Goal: Transaction & Acquisition: Book appointment/travel/reservation

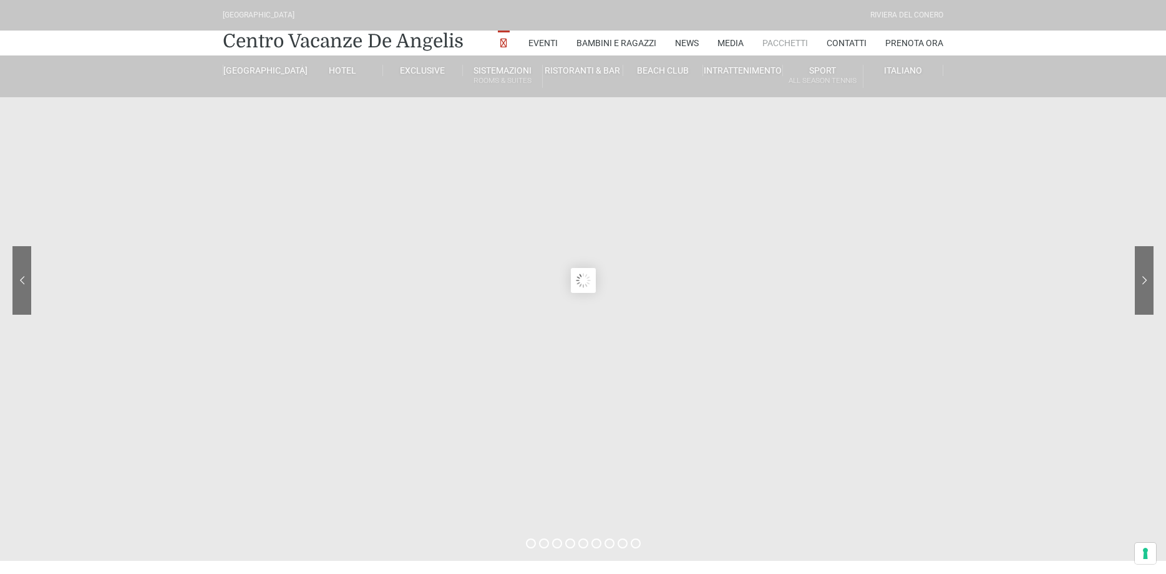
click at [789, 40] on link "Pacchetti" at bounding box center [785, 43] width 46 height 25
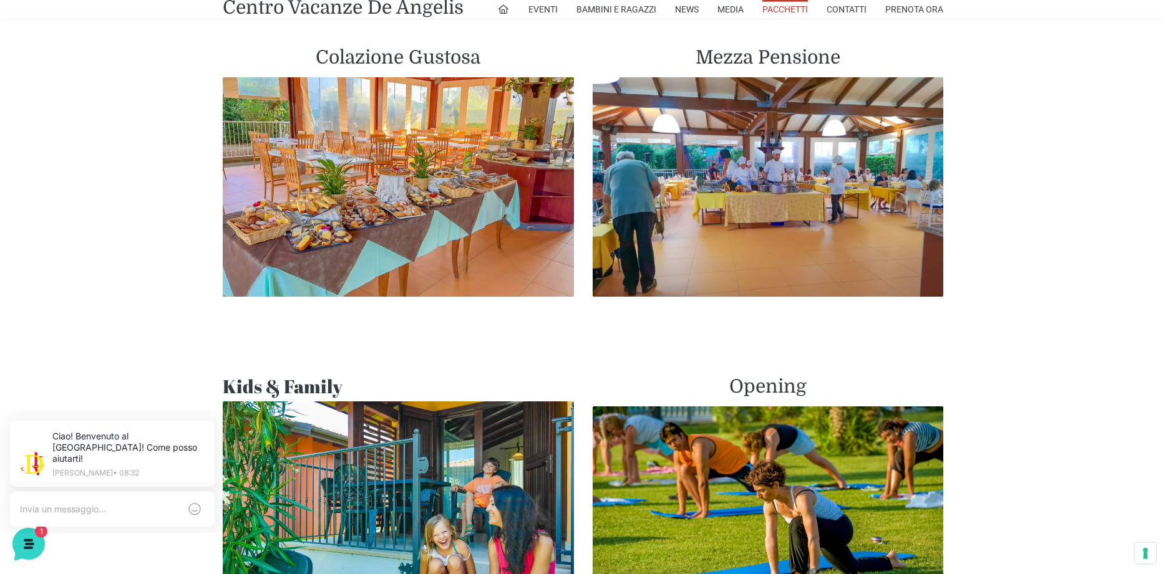
scroll to position [700, 0]
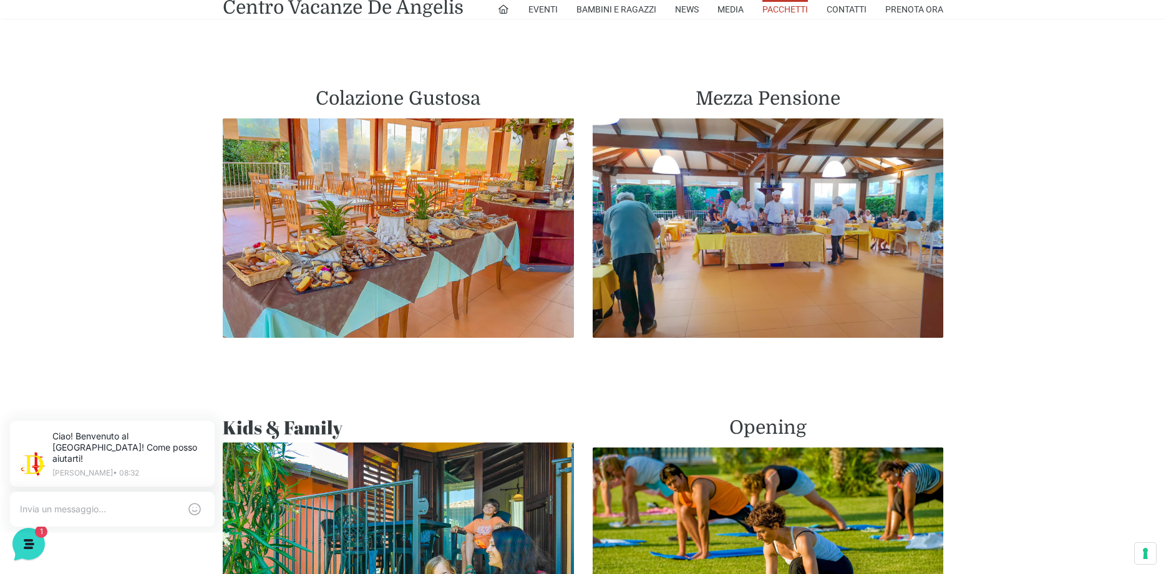
click at [377, 422] on h2 "Kids & Family" at bounding box center [398, 428] width 351 height 22
click at [359, 443] on img at bounding box center [398, 560] width 351 height 234
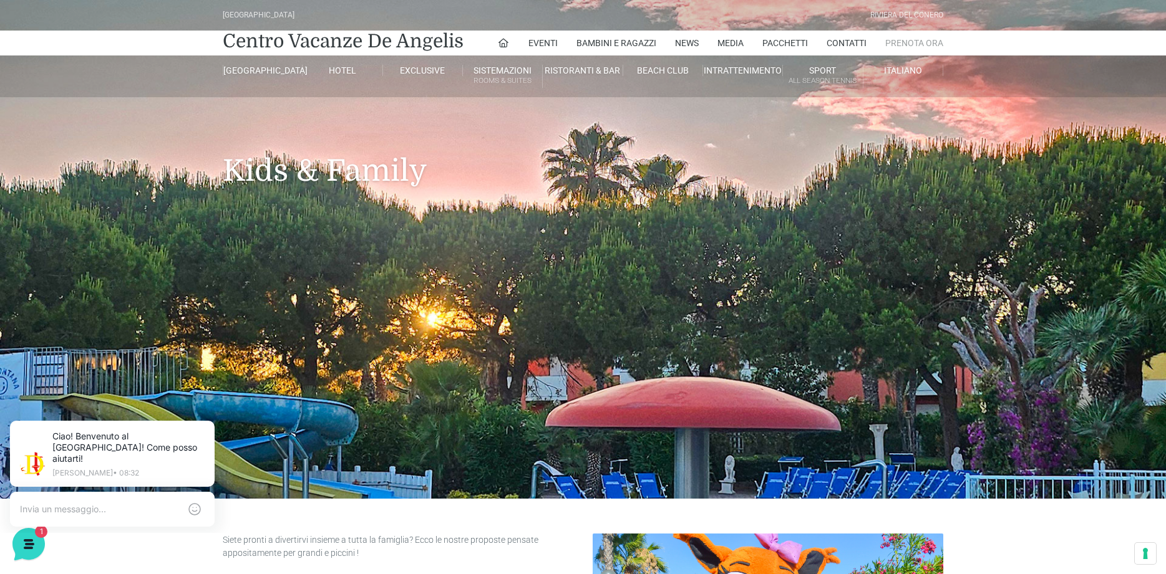
click at [910, 41] on link "Prenota Ora" at bounding box center [914, 43] width 58 height 25
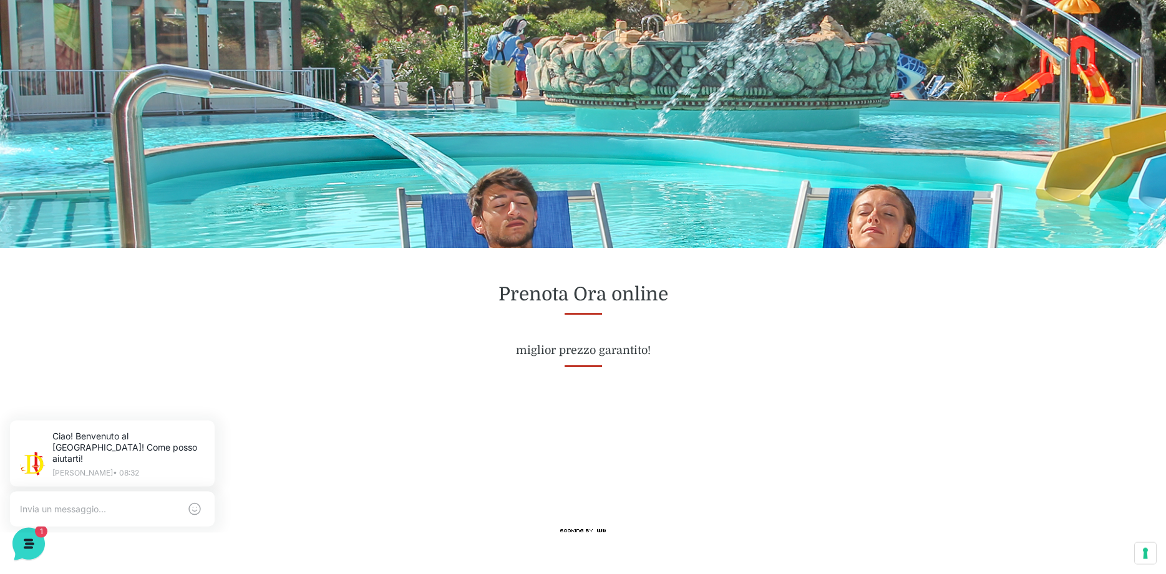
scroll to position [127, 0]
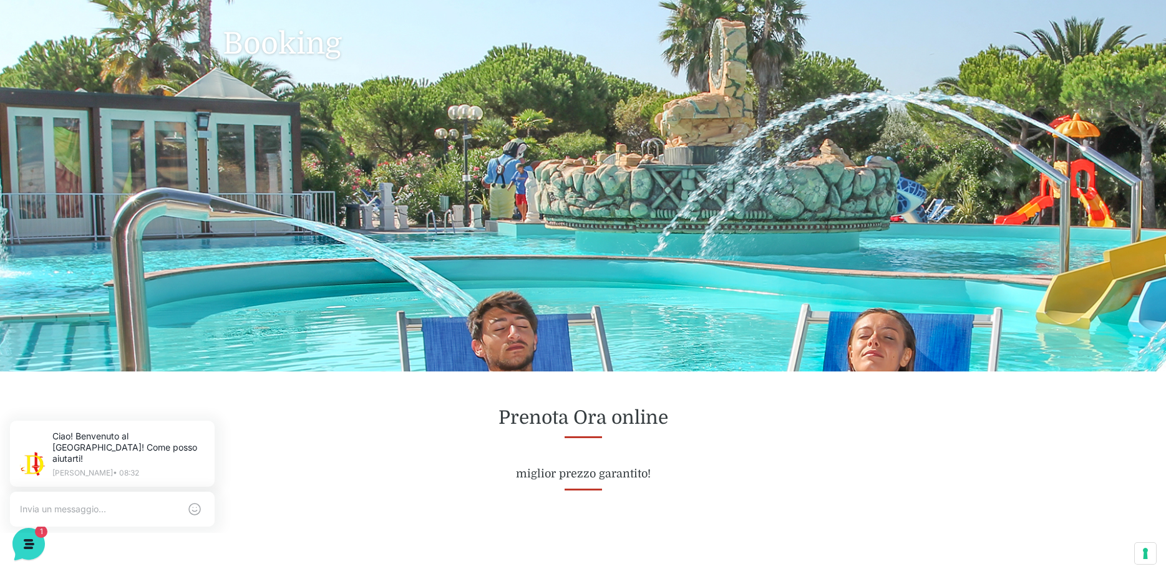
click at [768, 411] on h2 "Prenota Ora online" at bounding box center [583, 418] width 720 height 22
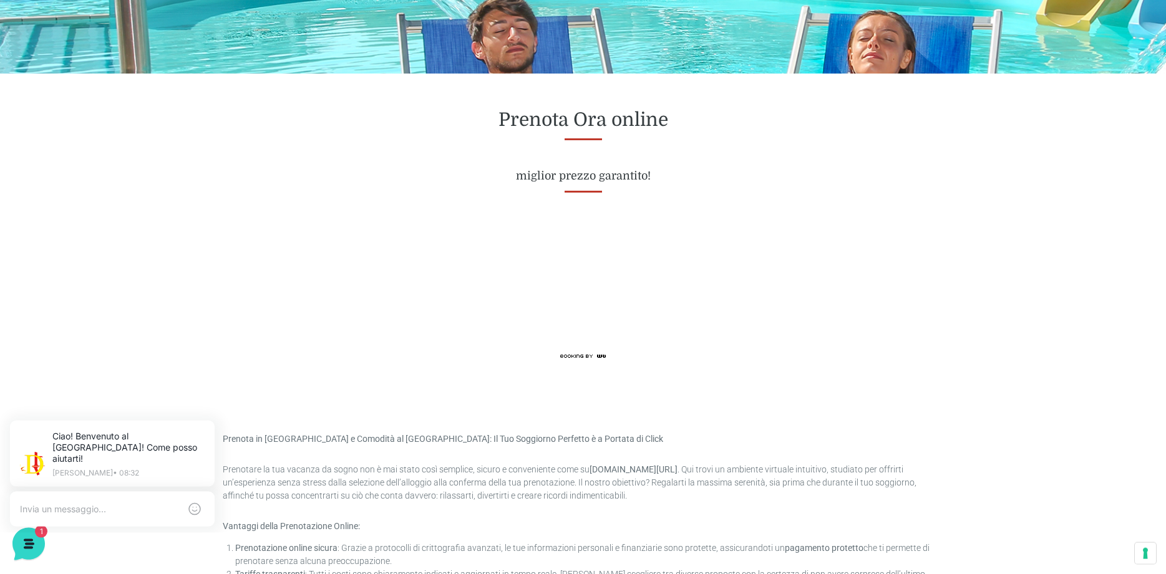
scroll to position [445, 0]
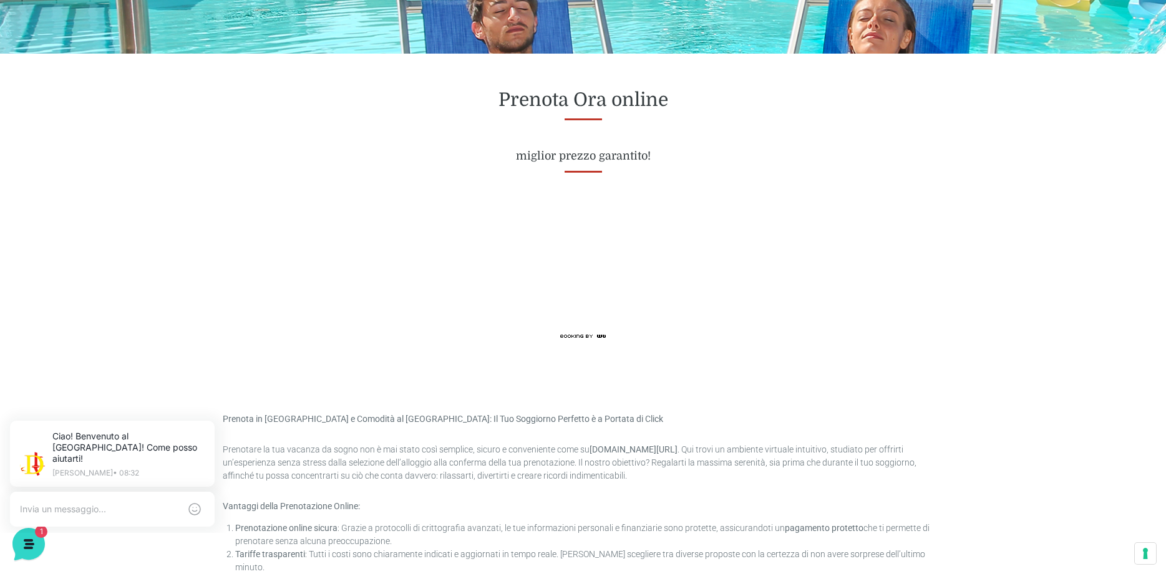
click at [949, 347] on div at bounding box center [582, 288] width 739 height 180
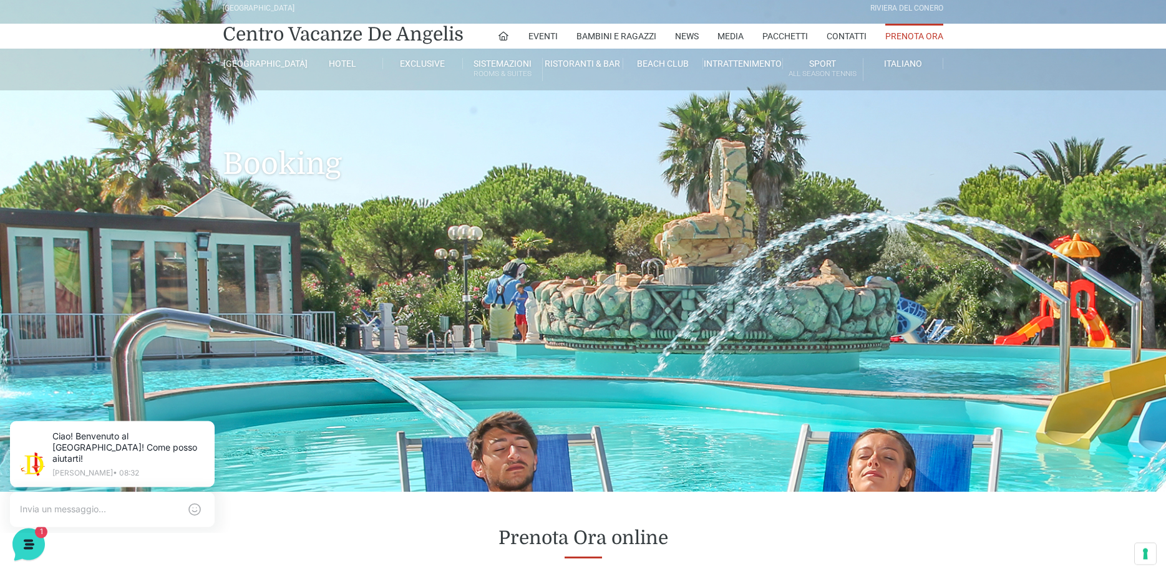
scroll to position [0, 0]
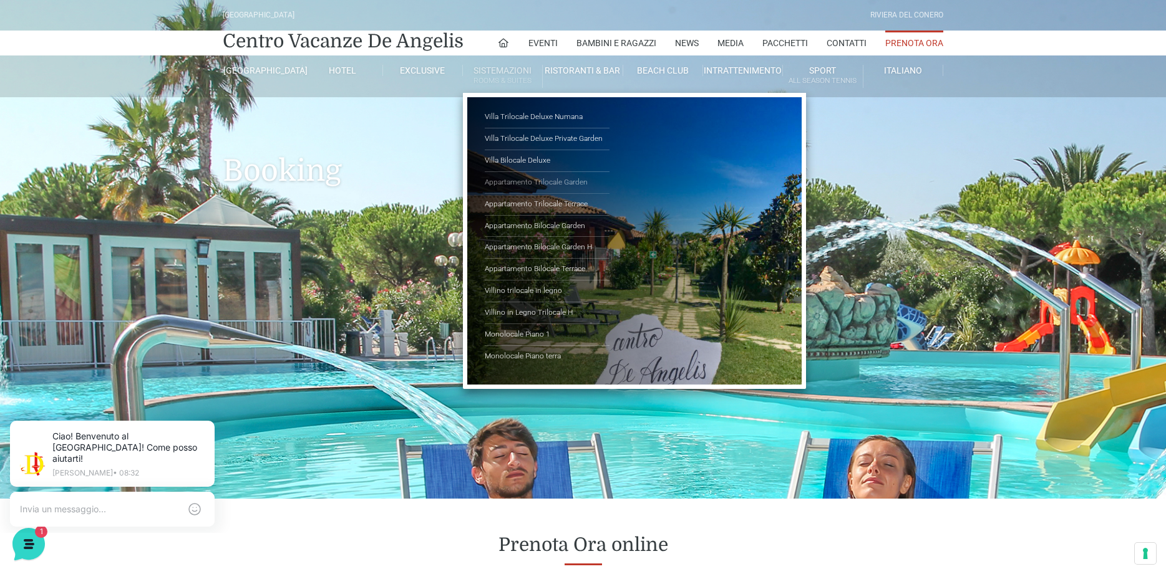
click at [581, 186] on link "Appartamento Trilocale Garden" at bounding box center [547, 183] width 125 height 22
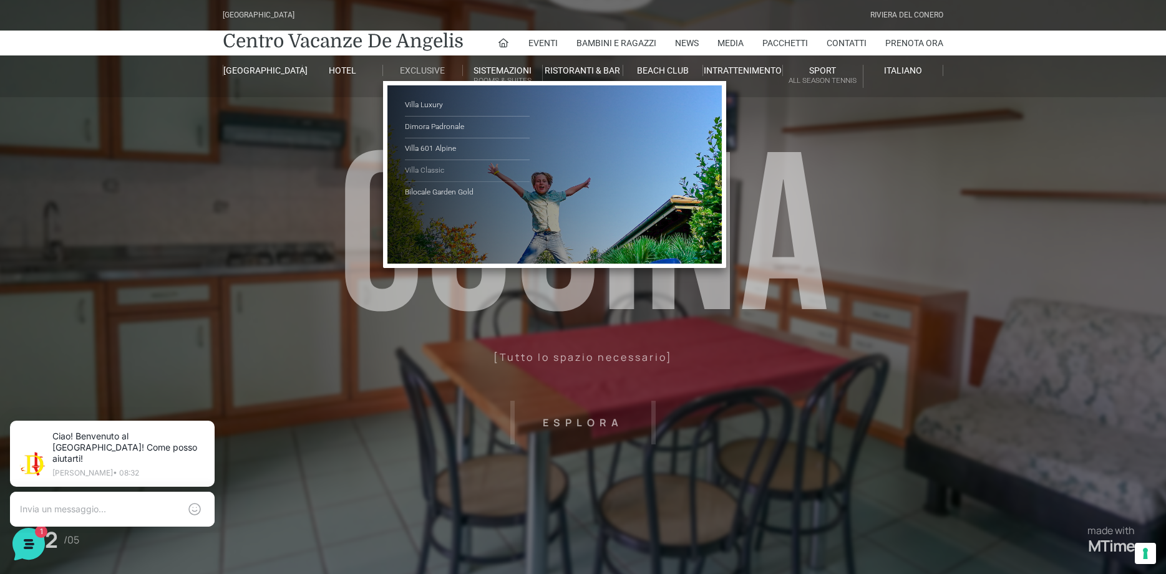
click at [438, 170] on link "Villa Classic" at bounding box center [467, 171] width 125 height 22
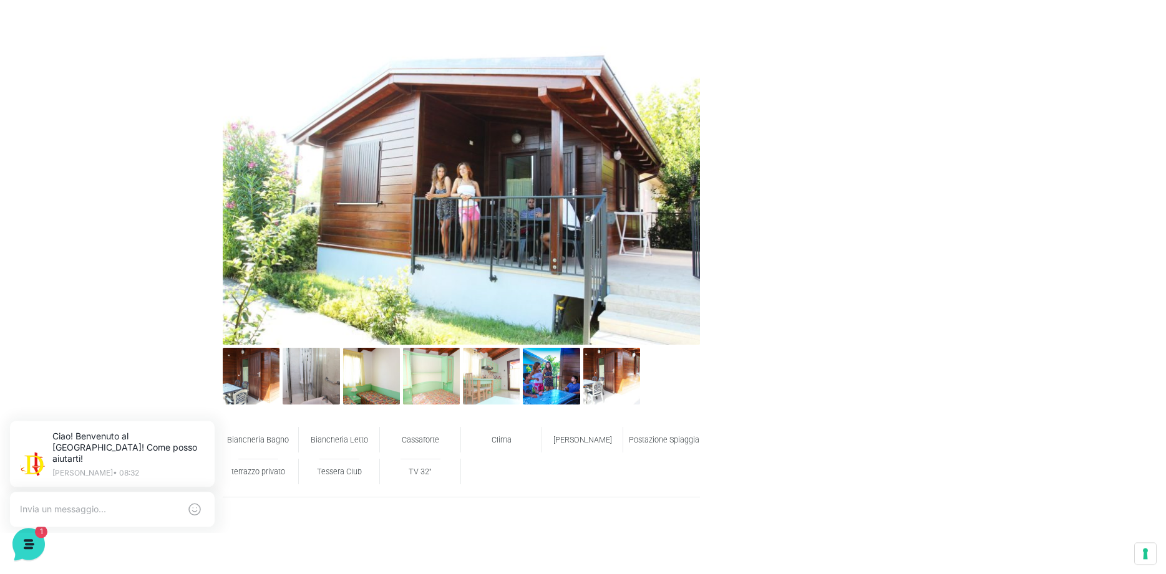
scroll to position [636, 0]
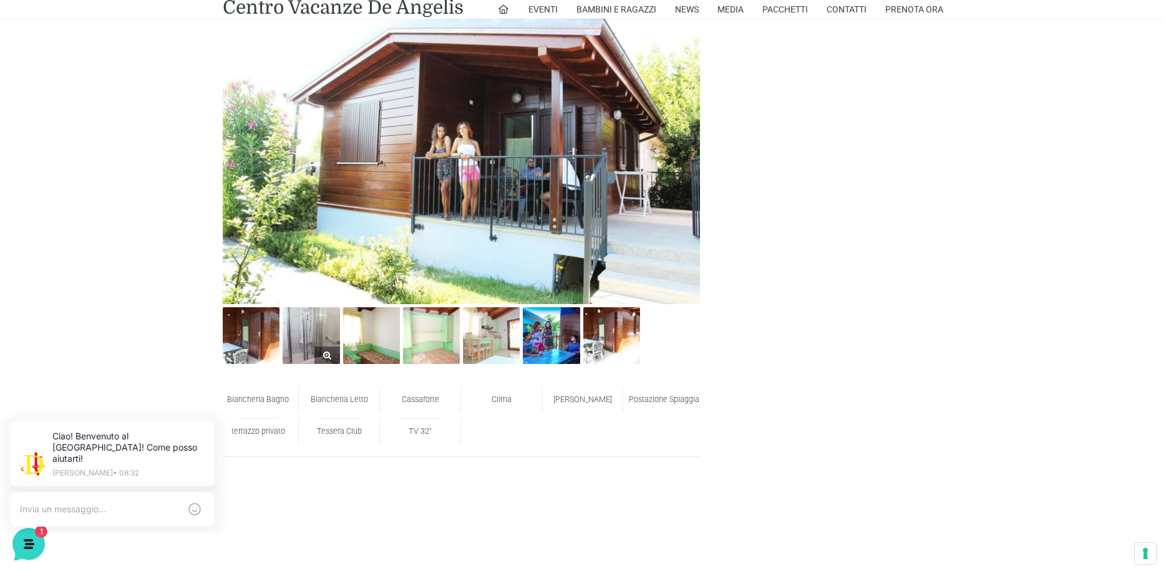
click at [321, 337] on img at bounding box center [311, 335] width 57 height 57
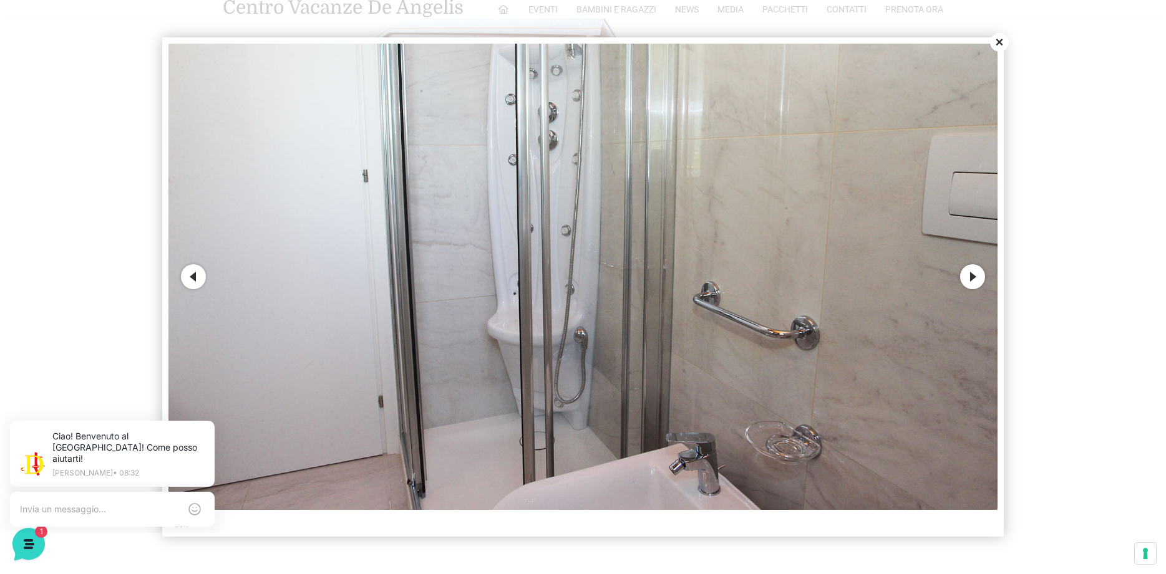
click at [972, 279] on button "Next" at bounding box center [972, 276] width 25 height 25
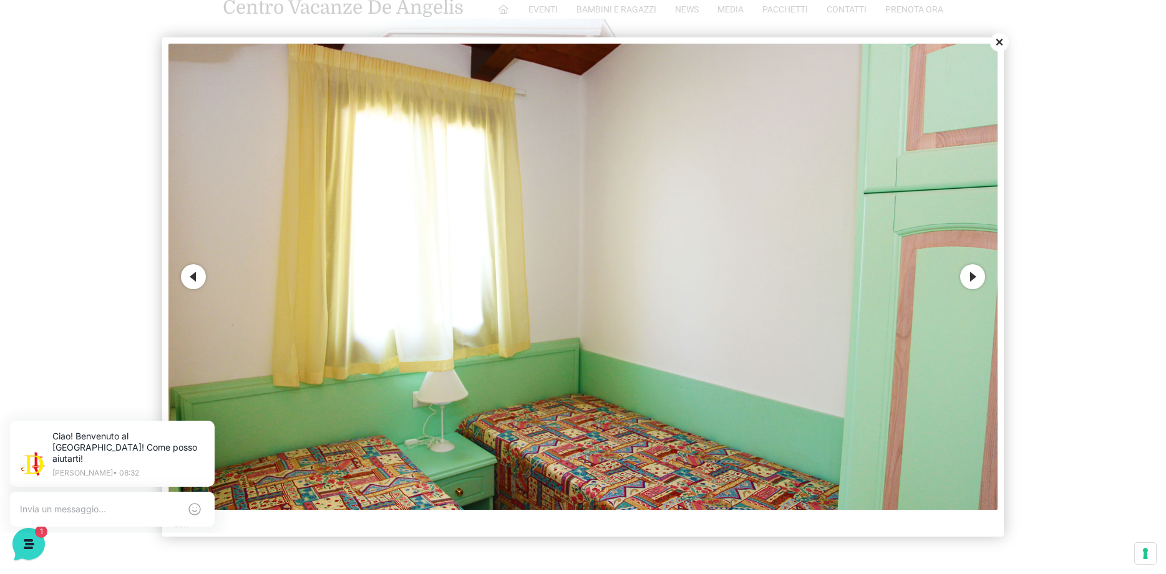
click at [972, 278] on button "Next" at bounding box center [972, 276] width 25 height 25
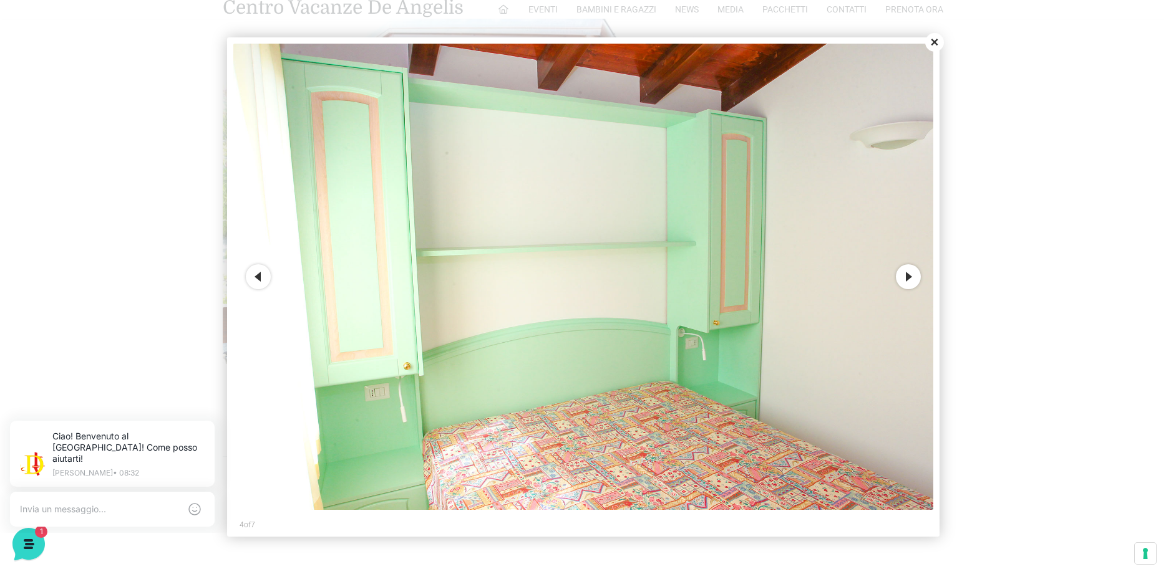
click at [939, 46] on button "Close" at bounding box center [934, 42] width 19 height 19
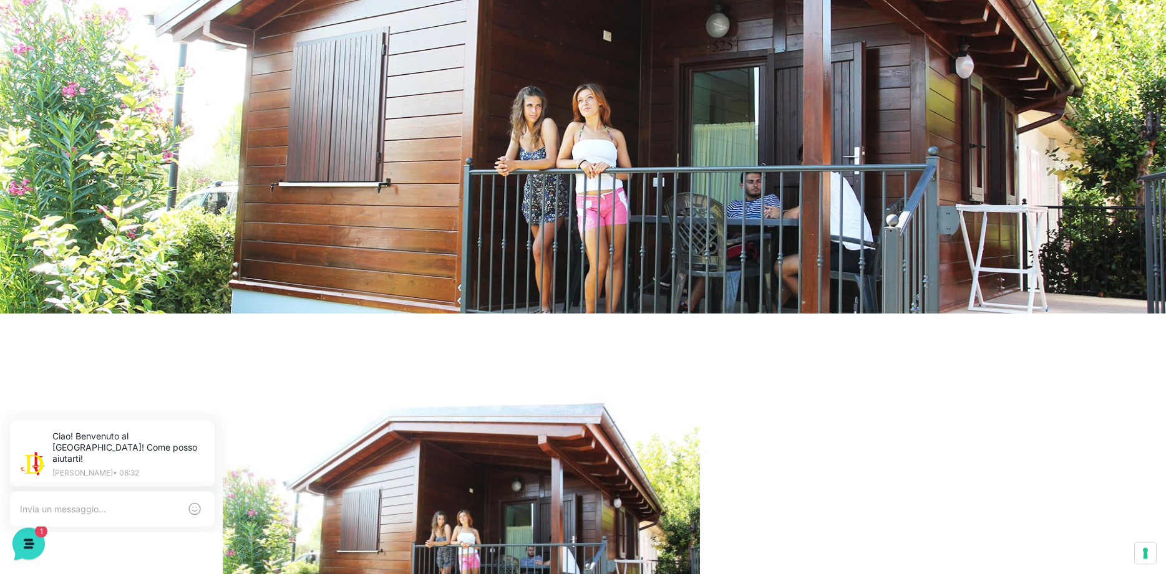
scroll to position [0, 0]
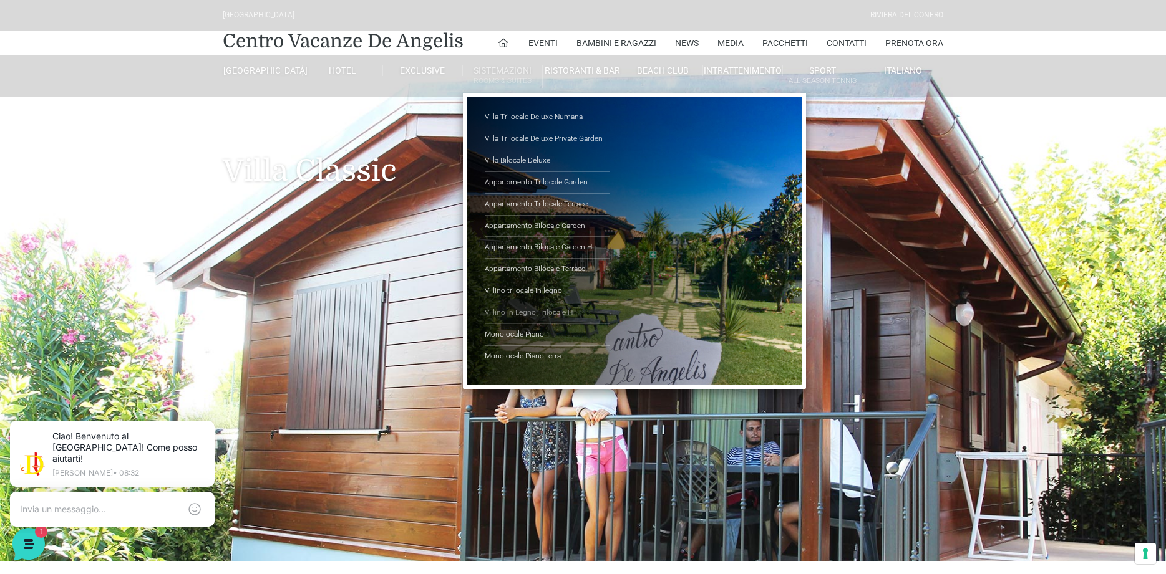
click at [562, 311] on link "Villino in Legno Trilocale H" at bounding box center [547, 314] width 125 height 22
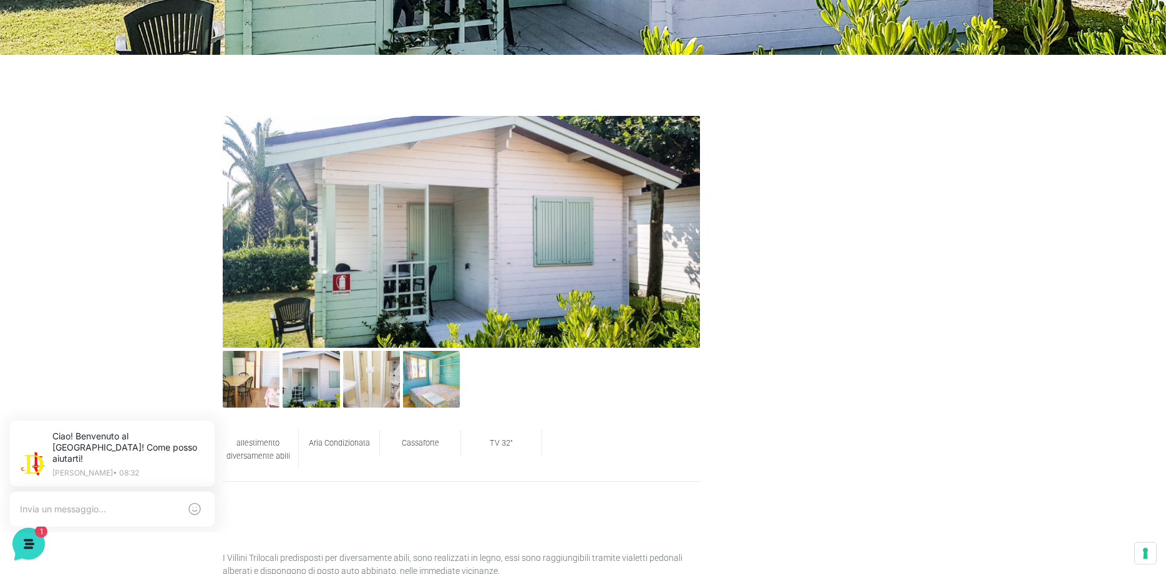
scroll to position [445, 0]
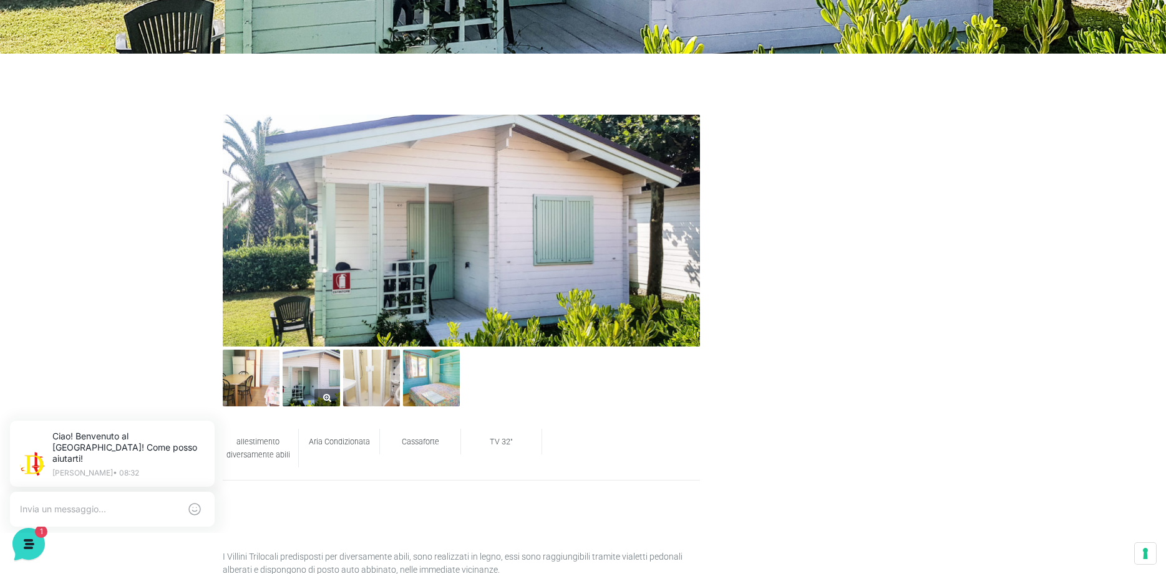
click at [295, 375] on img at bounding box center [311, 378] width 57 height 57
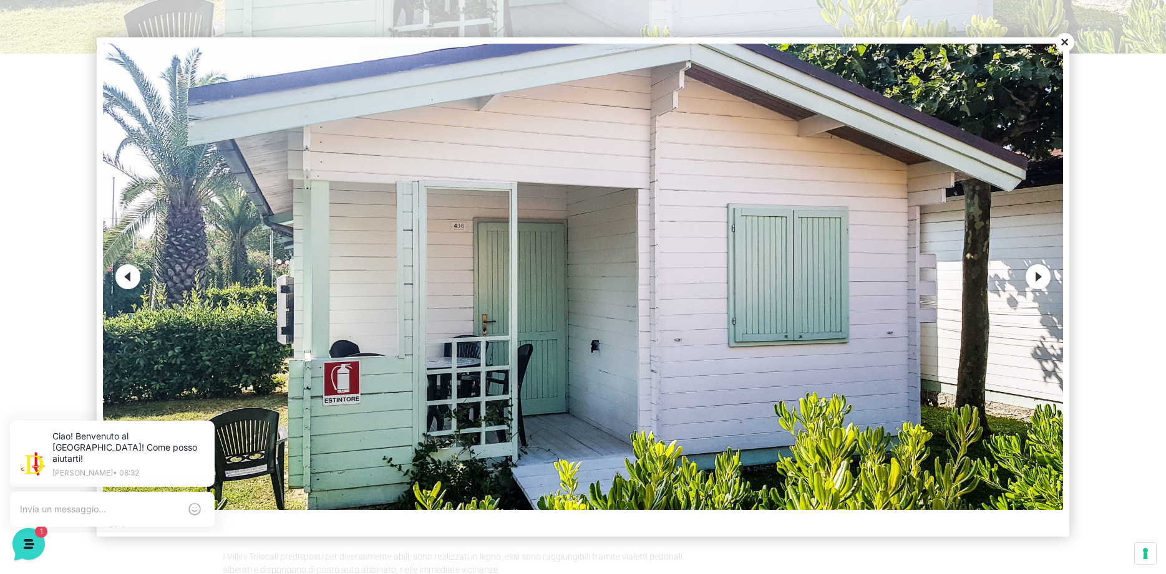
click at [1035, 279] on button "Next" at bounding box center [1037, 276] width 25 height 25
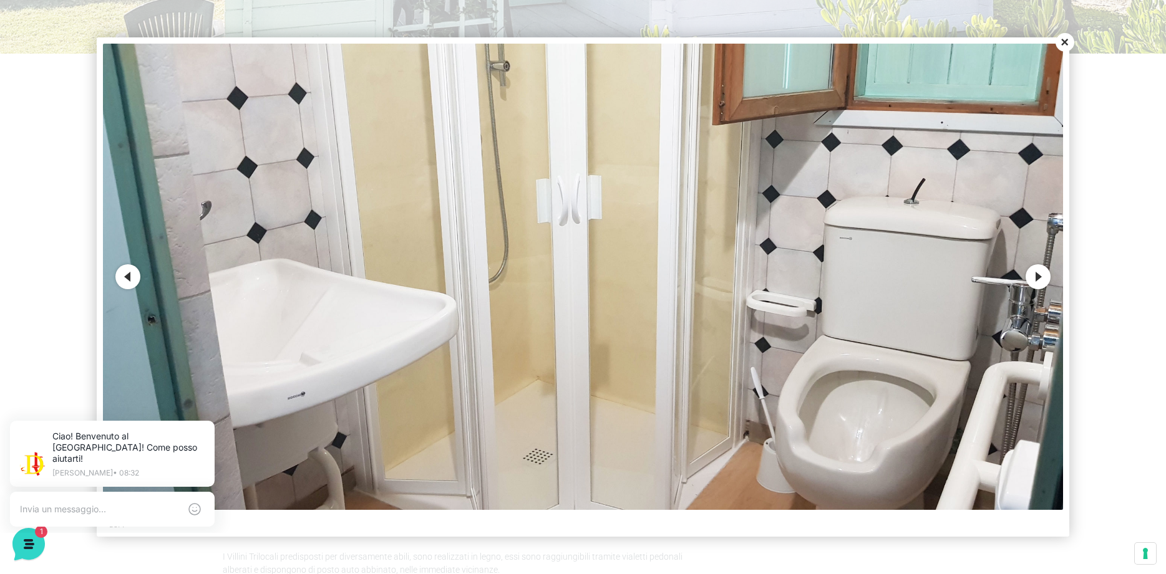
click at [1036, 279] on button "Next" at bounding box center [1037, 276] width 25 height 25
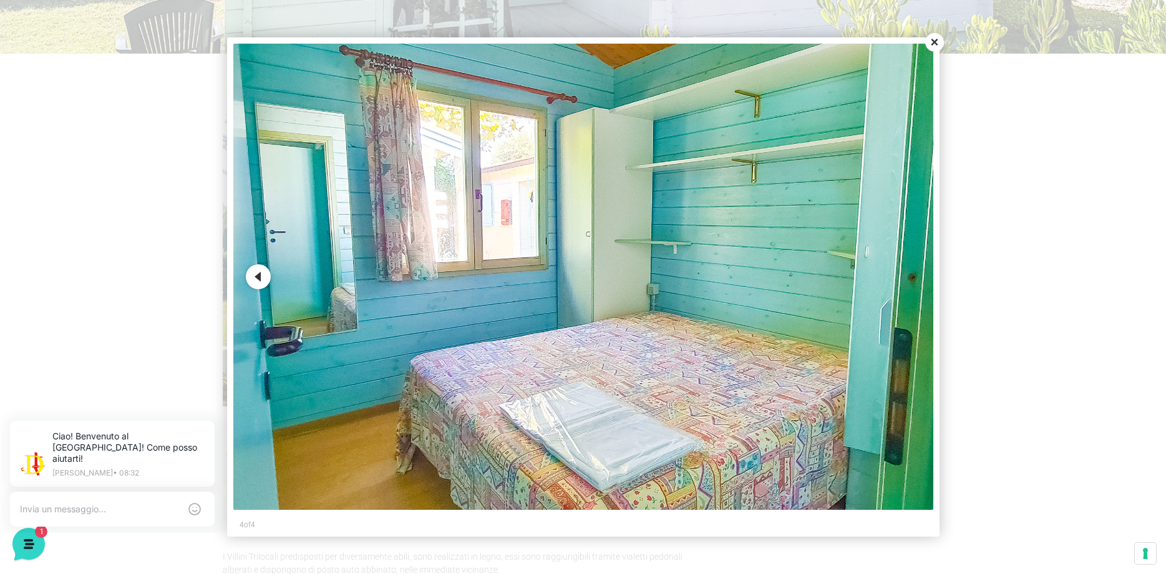
click at [1036, 279] on div at bounding box center [583, 287] width 1166 height 574
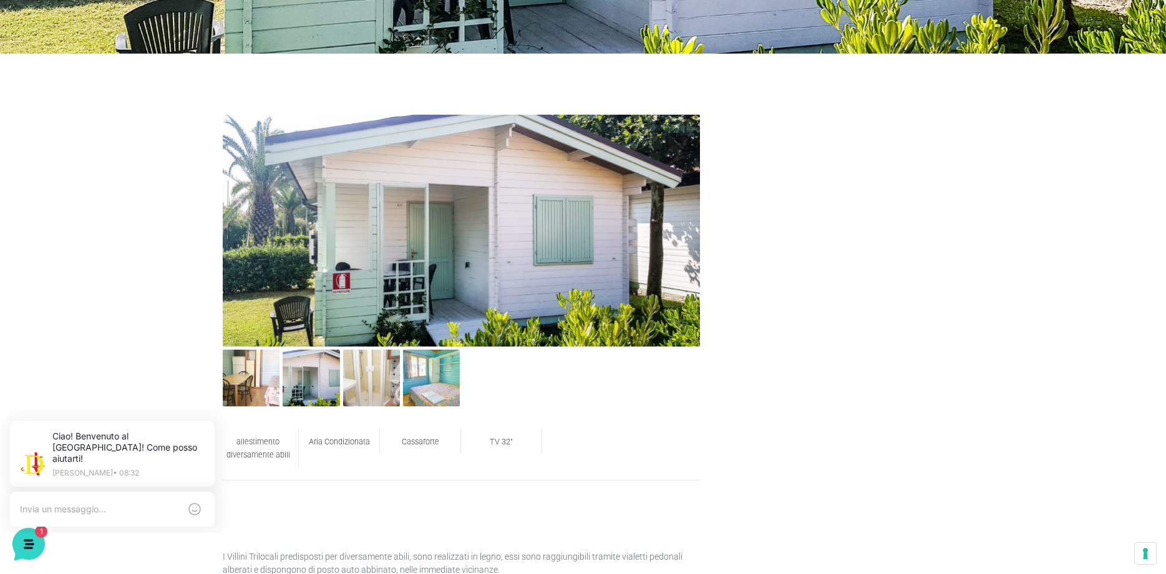
click at [1036, 279] on div "allestimento diversamente abili Aria Condizionata Cassaforte TV 32" I Villini T…" at bounding box center [583, 561] width 1166 height 1015
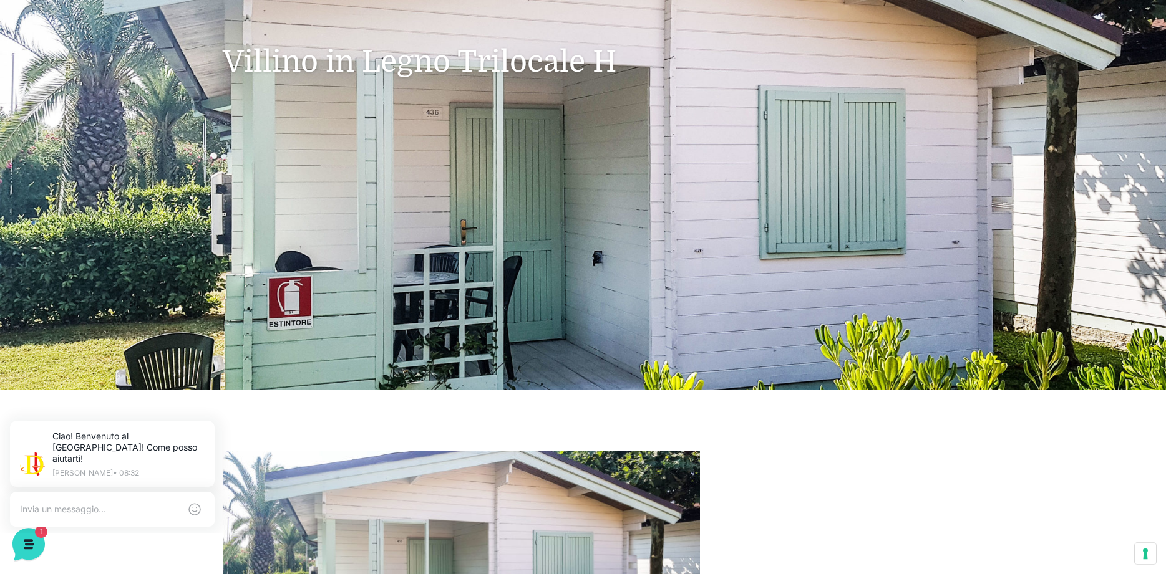
scroll to position [0, 0]
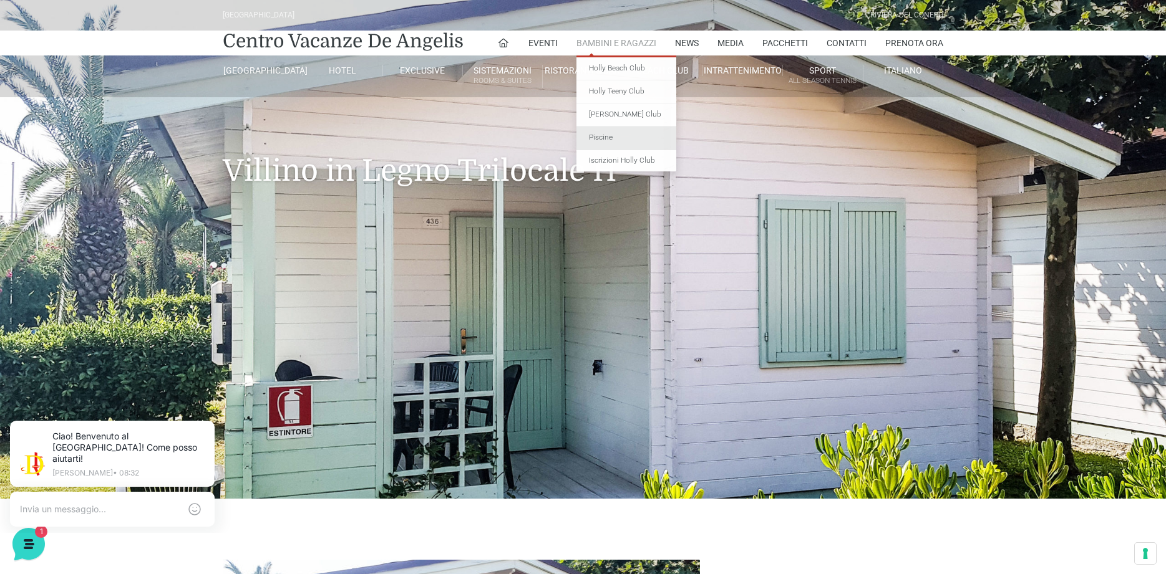
click at [641, 138] on link "Piscine" at bounding box center [626, 138] width 100 height 23
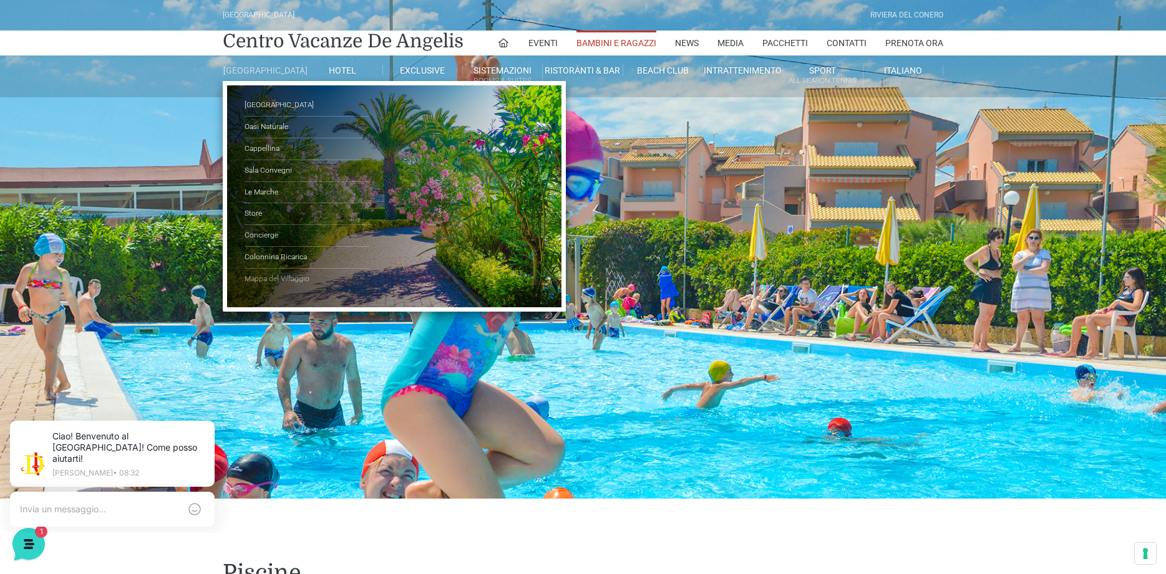
click at [276, 287] on link "Mappa del Villaggio" at bounding box center [306, 279] width 125 height 21
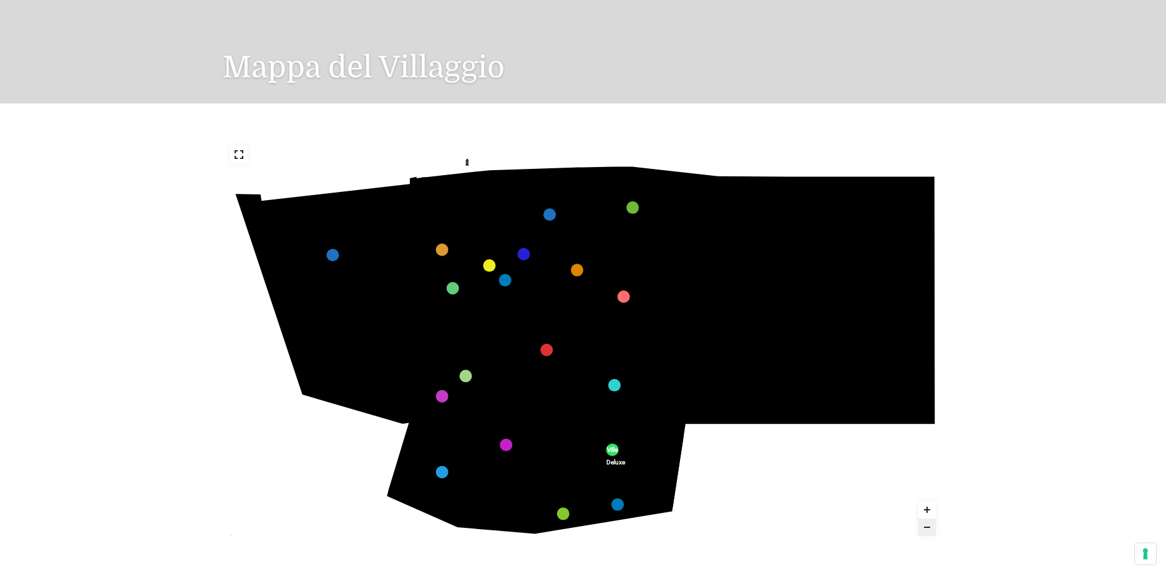
scroll to position [127, 0]
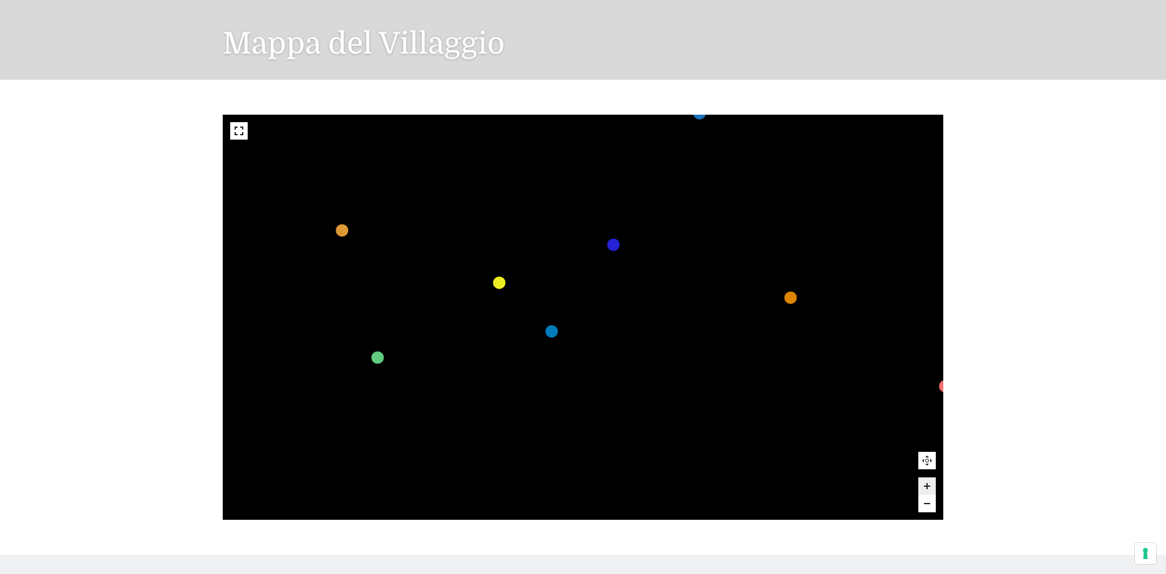
drag, startPoint x: 505, startPoint y: 256, endPoint x: 460, endPoint y: 390, distance: 141.0
click at [437, 416] on icon at bounding box center [361, 401] width 199 height 188
drag, startPoint x: 698, startPoint y: 211, endPoint x: 632, endPoint y: 322, distance: 128.9
click at [632, 322] on icon at bounding box center [655, 257] width 110 height 148
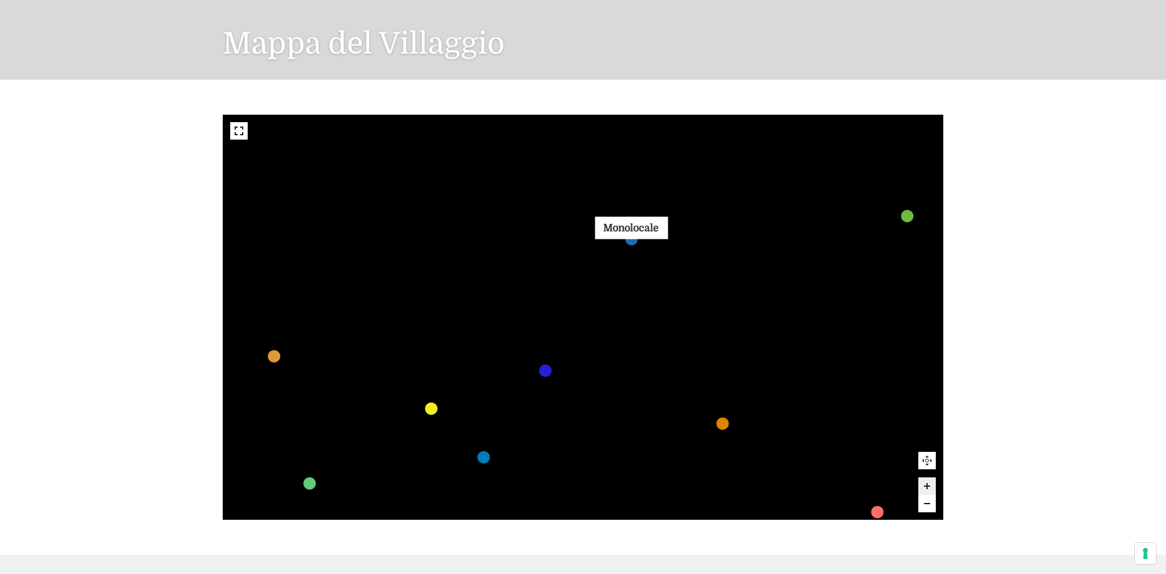
click at [625, 243] on link "Monolocale marker" at bounding box center [631, 239] width 12 height 12
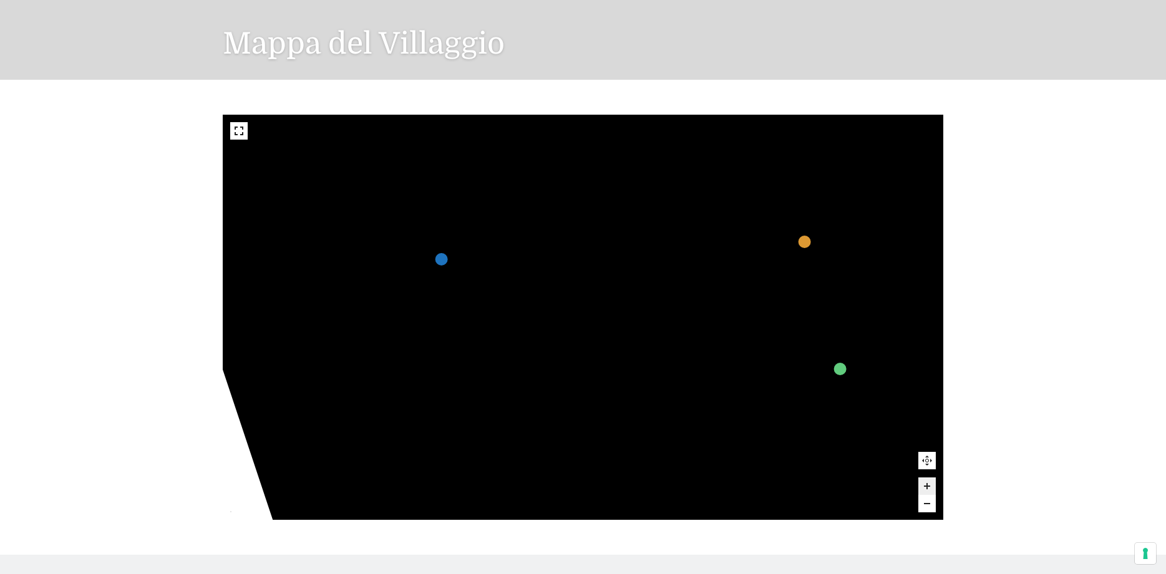
click at [282, 173] on polygon at bounding box center [275, 159] width 55 height 111
click at [271, 166] on text "N" at bounding box center [271, 166] width 0 height 0
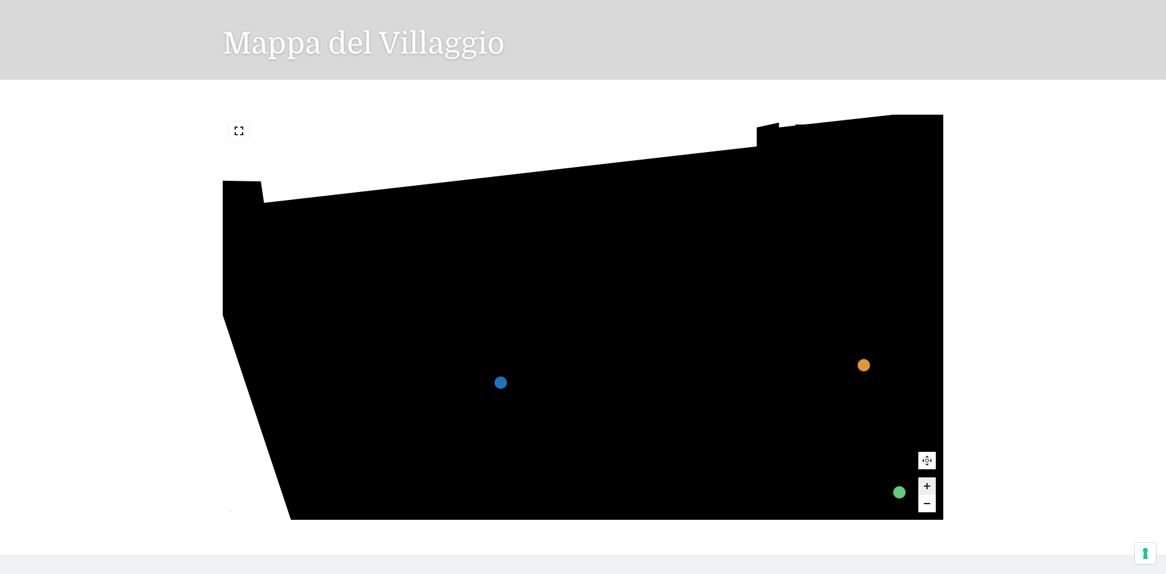
drag, startPoint x: 278, startPoint y: 159, endPoint x: 337, endPoint y: 283, distance: 137.0
click at [331, 289] on text "N" at bounding box center [331, 289] width 0 height 0
click at [327, 273] on polygon at bounding box center [334, 282] width 55 height 111
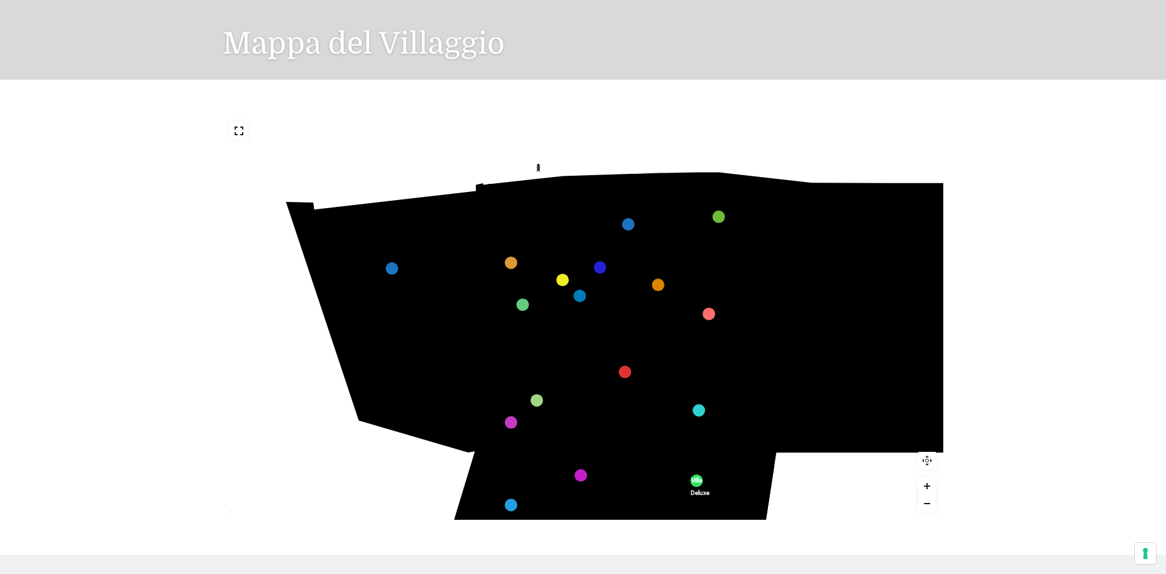
drag, startPoint x: 717, startPoint y: 399, endPoint x: 641, endPoint y: 320, distance: 109.0
click at [641, 319] on rect at bounding box center [640, 323] width 10 height 9
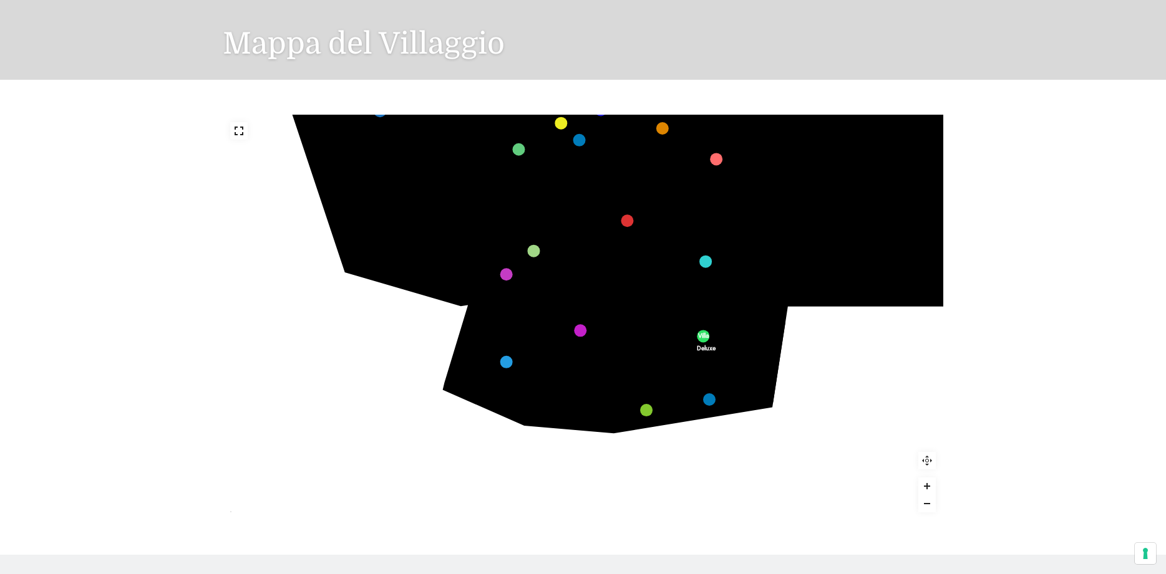
drag, startPoint x: 586, startPoint y: 392, endPoint x: 550, endPoint y: 298, distance: 100.9
click at [587, 244] on text "359" at bounding box center [587, 244] width 0 height 0
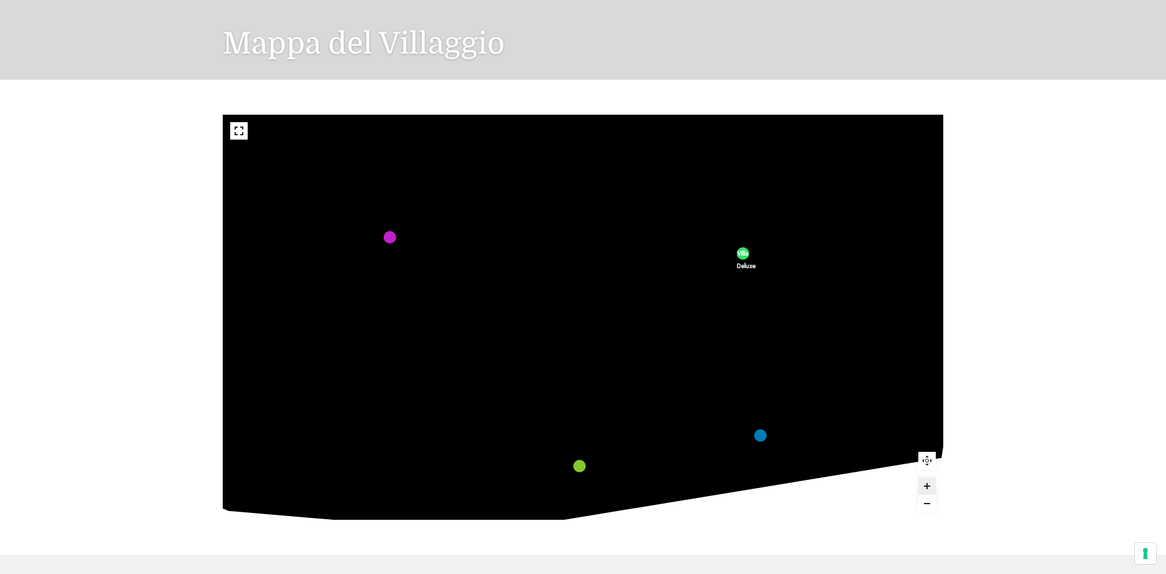
drag, startPoint x: 706, startPoint y: 290, endPoint x: 395, endPoint y: 302, distance: 311.5
click at [362, 306] on text "Lavanderia" at bounding box center [362, 306] width 0 height 0
click at [765, 438] on link "Luxury marker" at bounding box center [760, 436] width 12 height 12
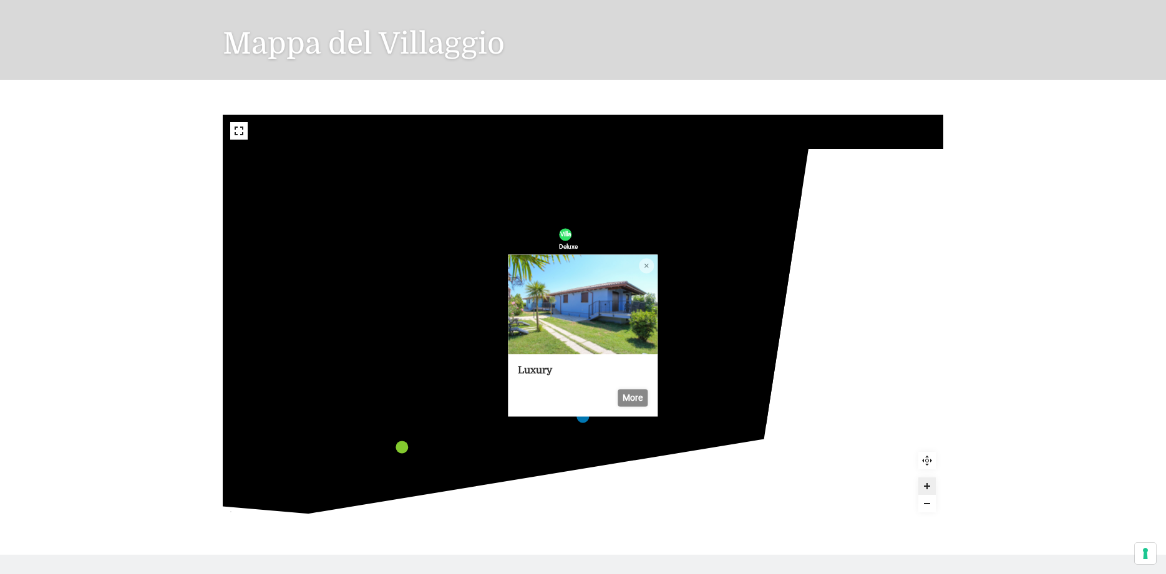
click at [556, 325] on img at bounding box center [583, 305] width 150 height 100
click at [631, 403] on link "More" at bounding box center [632, 398] width 30 height 17
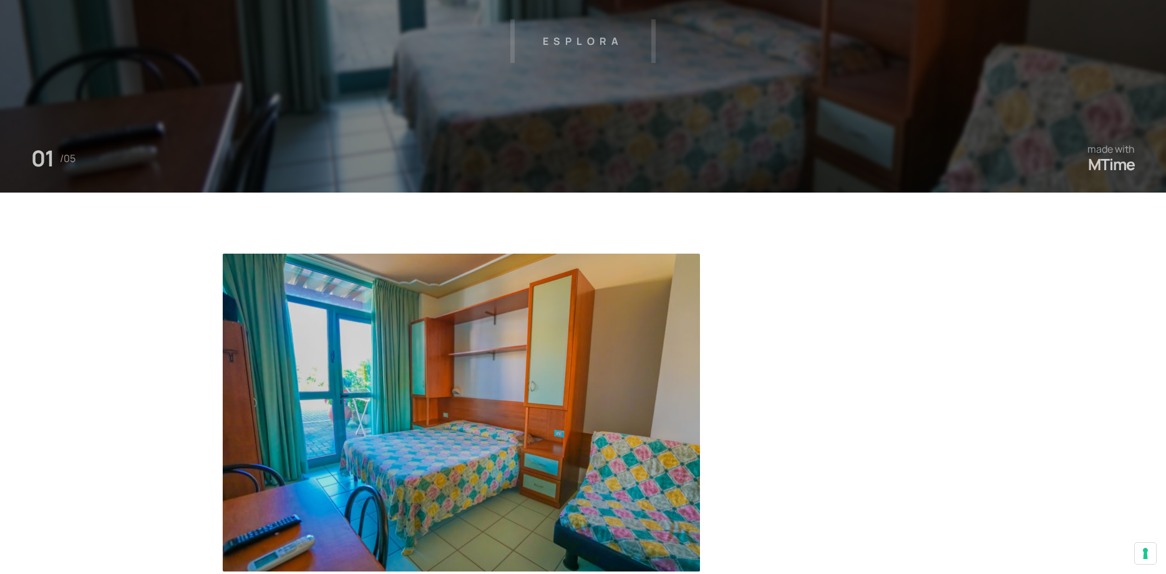
scroll to position [382, 0]
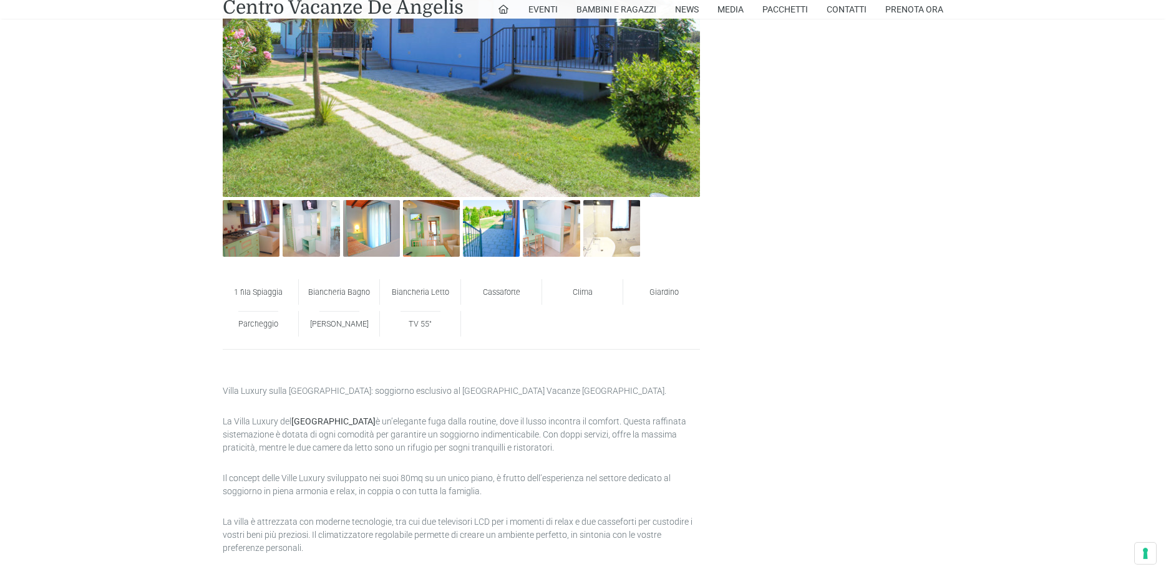
scroll to position [763, 0]
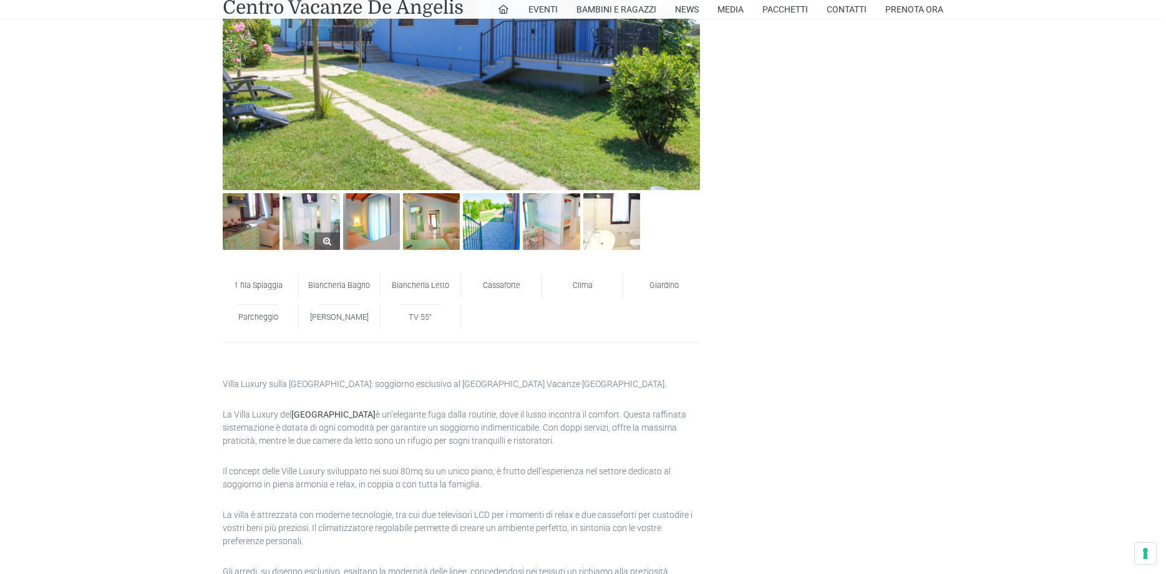
click at [311, 217] on img at bounding box center [311, 221] width 57 height 57
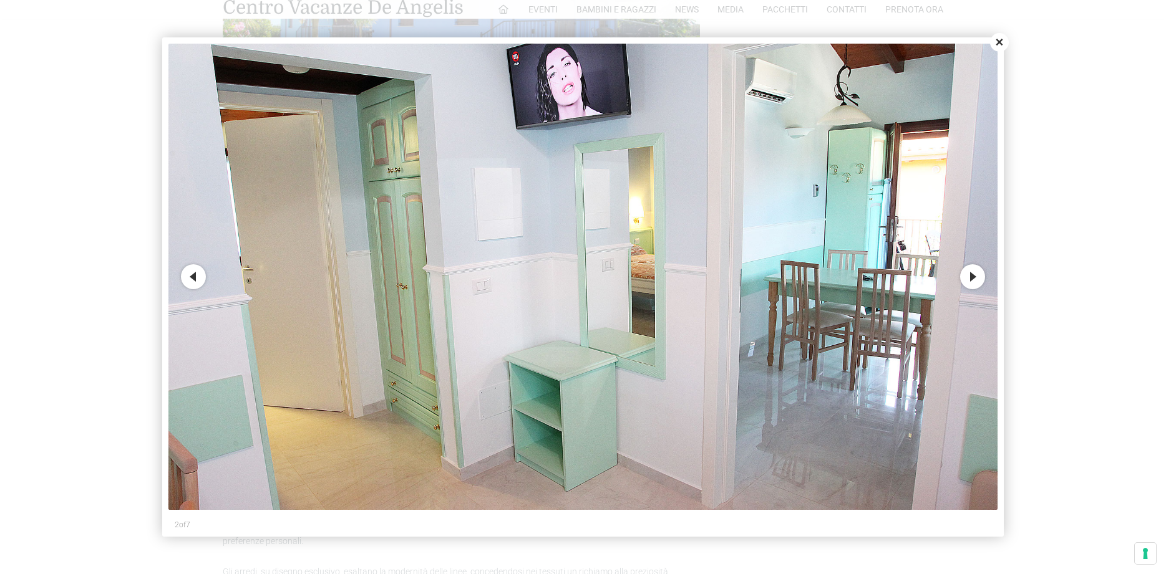
click at [980, 284] on button "Next" at bounding box center [972, 276] width 25 height 25
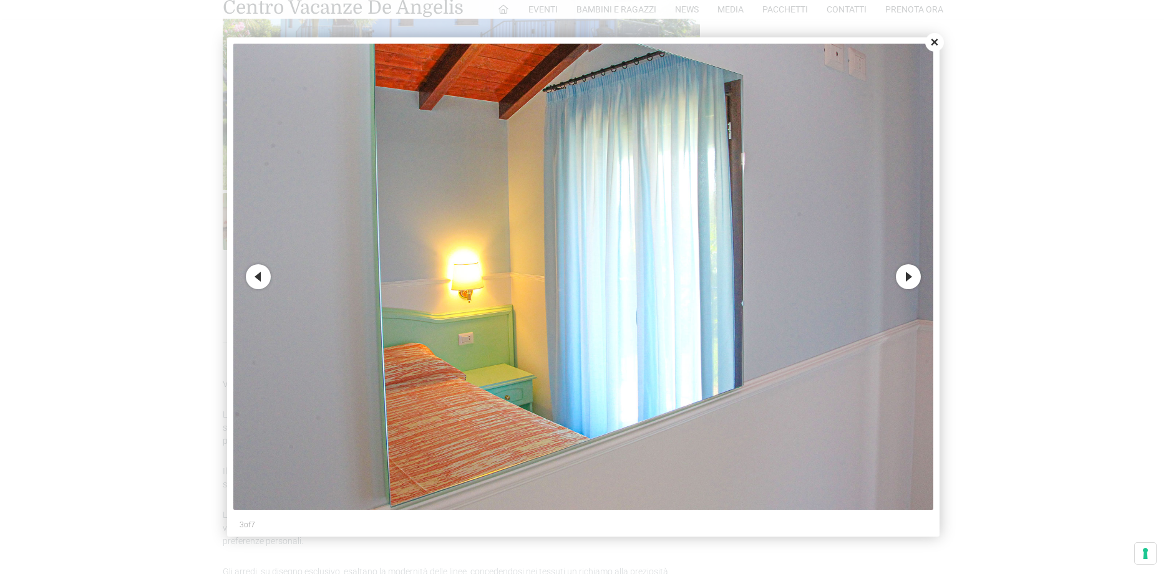
click at [932, 278] on img at bounding box center [583, 277] width 700 height 467
click at [919, 279] on div "Previous Next 3 of 7" at bounding box center [583, 289] width 700 height 490
click at [916, 275] on button "Next" at bounding box center [908, 276] width 25 height 25
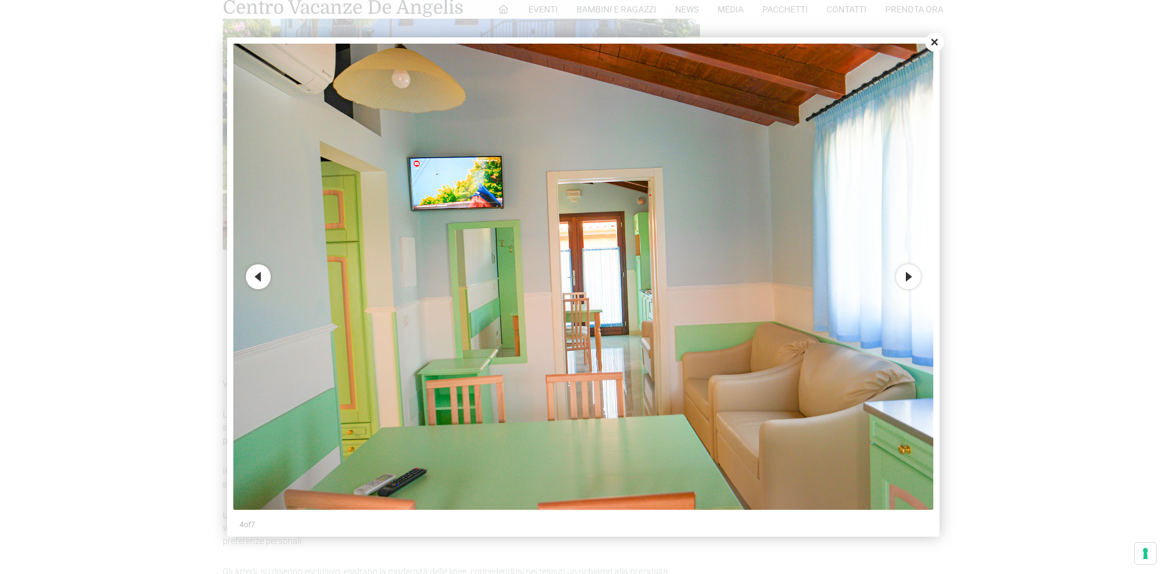
click at [914, 270] on button "Next" at bounding box center [908, 276] width 25 height 25
click at [935, 45] on button "Close" at bounding box center [934, 42] width 19 height 19
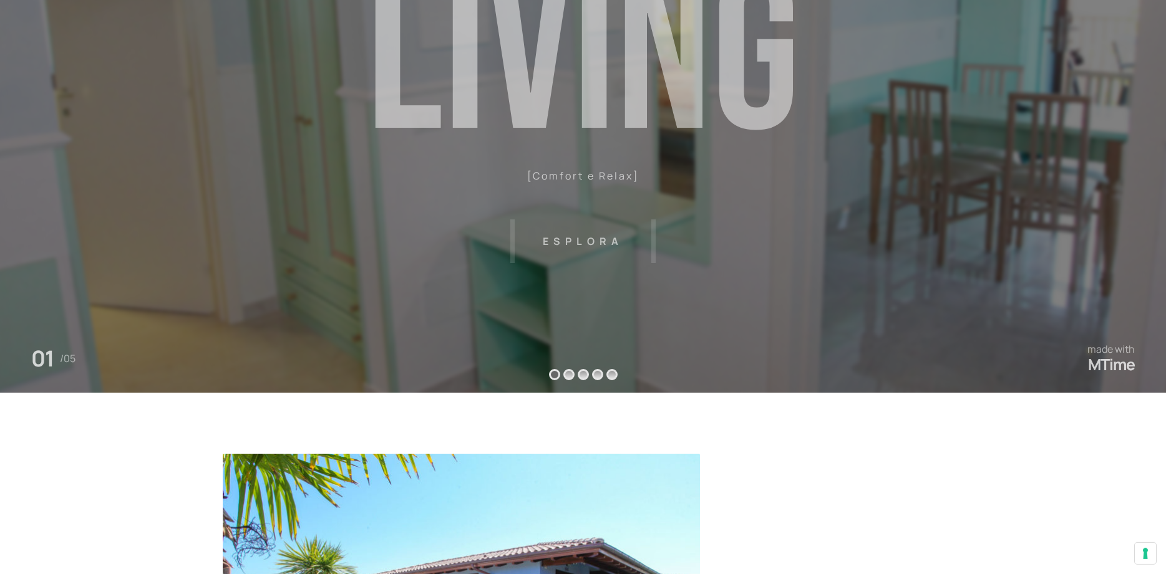
scroll to position [0, 0]
